Goal: Task Accomplishment & Management: Use online tool/utility

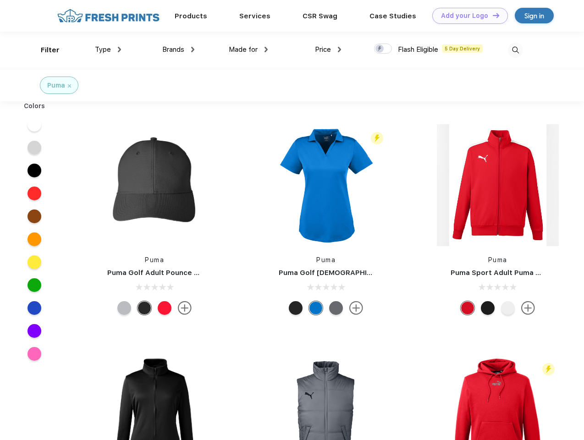
click at [467, 16] on link "Add your Logo Design Tool" at bounding box center [471, 16] width 76 height 16
click at [0, 0] on div "Design Tool" at bounding box center [0, 0] width 0 height 0
click at [492, 15] on link "Add your Logo Design Tool" at bounding box center [471, 16] width 76 height 16
click at [44, 50] on div "Filter" at bounding box center [50, 50] width 19 height 11
click at [108, 50] on span "Type" at bounding box center [103, 49] width 16 height 8
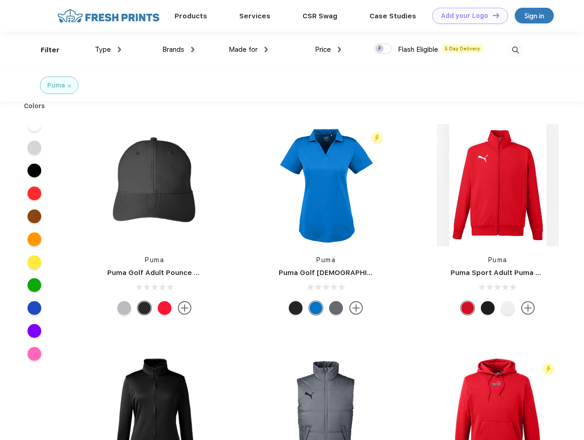
click at [178, 50] on span "Brands" at bounding box center [173, 49] width 22 height 8
click at [249, 50] on span "Made for" at bounding box center [243, 49] width 29 height 8
click at [328, 50] on span "Price" at bounding box center [323, 49] width 16 height 8
click at [384, 49] on div at bounding box center [383, 49] width 18 height 10
click at [380, 49] on input "checkbox" at bounding box center [377, 46] width 6 height 6
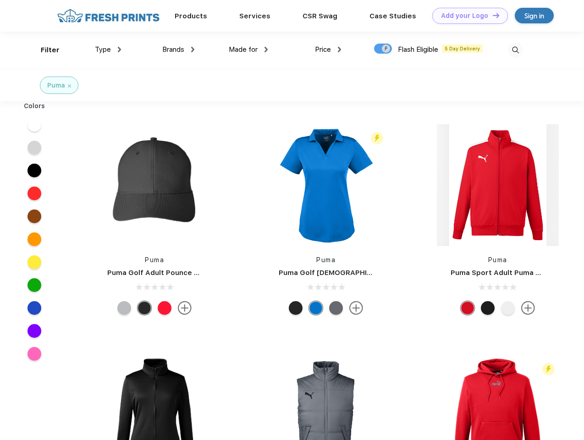
click at [516, 50] on img at bounding box center [515, 50] width 15 height 15
